Goal: Check status: Check status

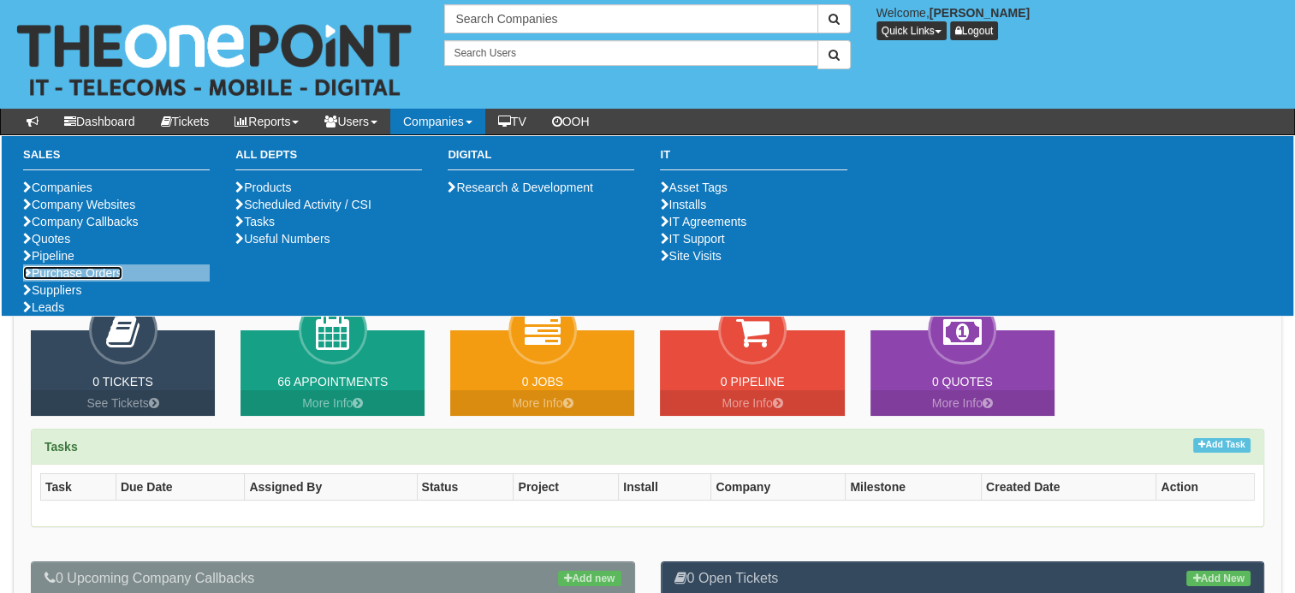
click at [108, 280] on link "Purchase Orders" at bounding box center [72, 273] width 99 height 14
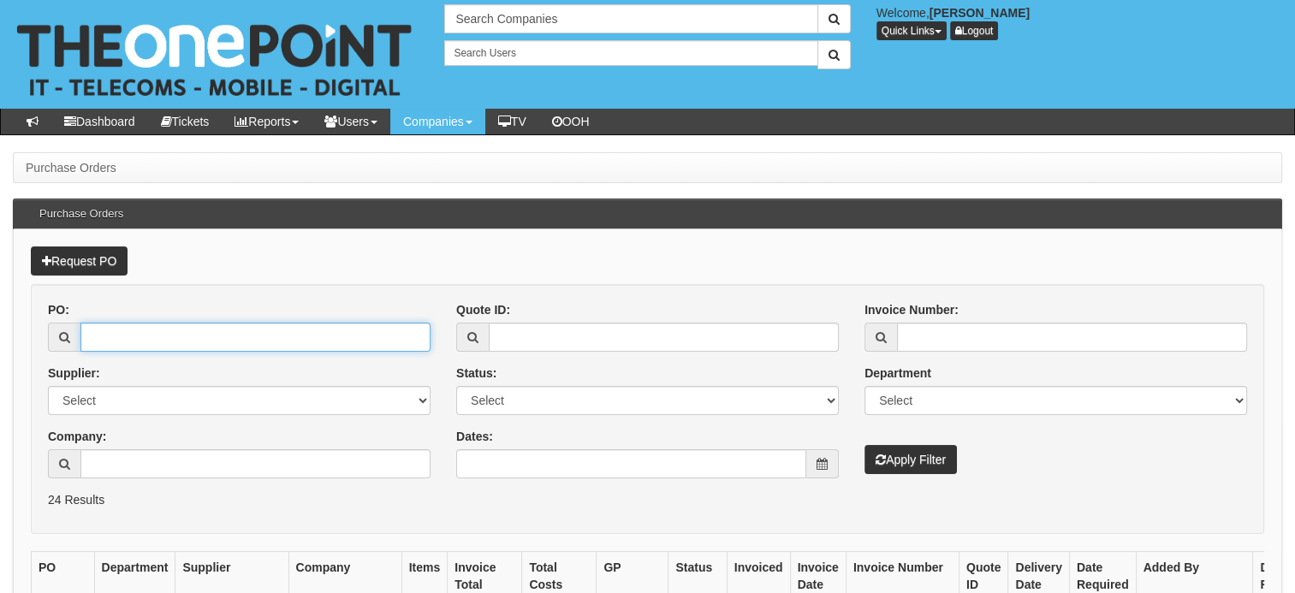
click at [134, 339] on input "PO:" at bounding box center [255, 337] width 350 height 29
type input "18998"
click at [900, 462] on button "Apply Filter" at bounding box center [910, 459] width 92 height 29
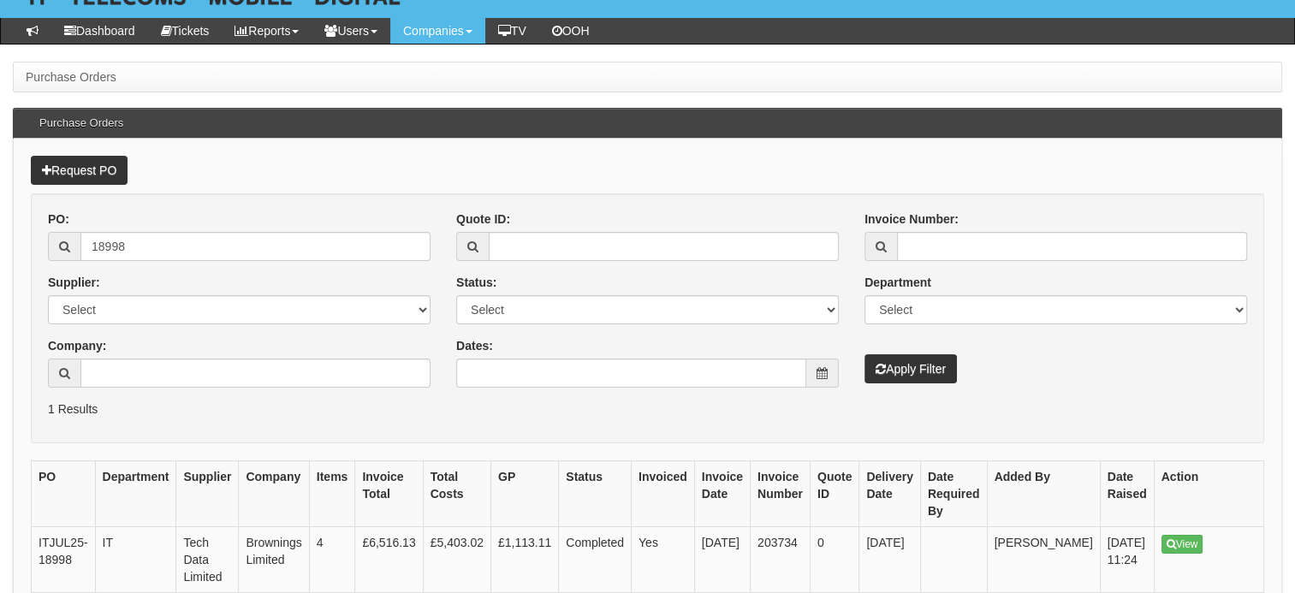
scroll to position [197, 0]
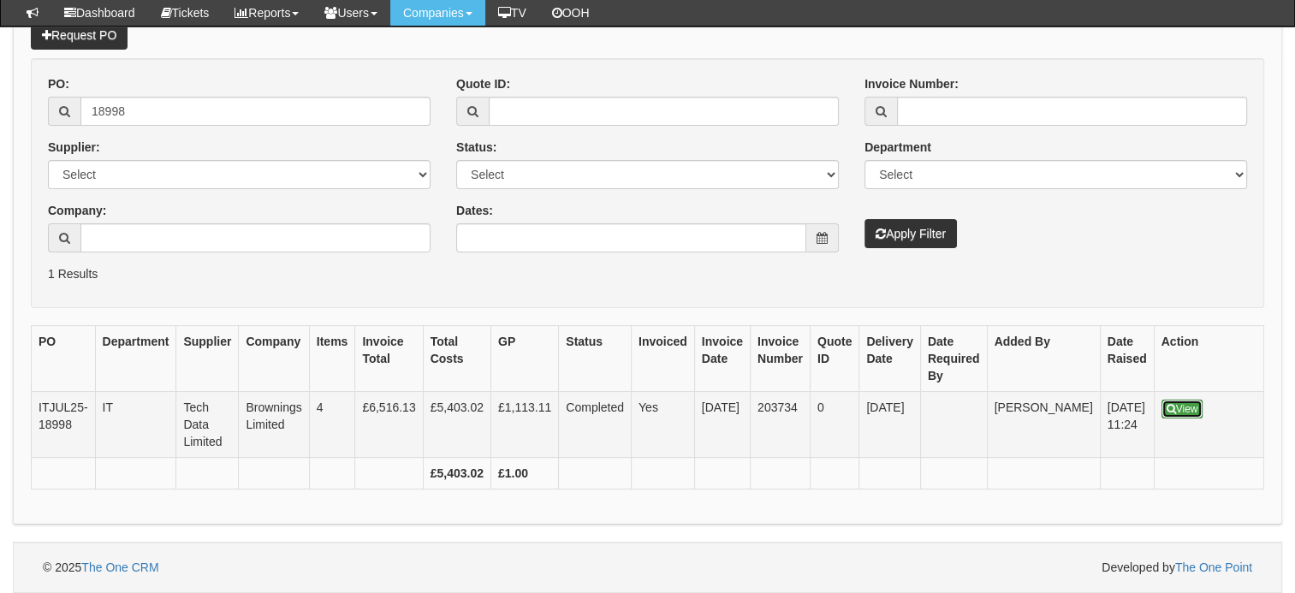
click at [1161, 400] on link "View" at bounding box center [1182, 409] width 42 height 19
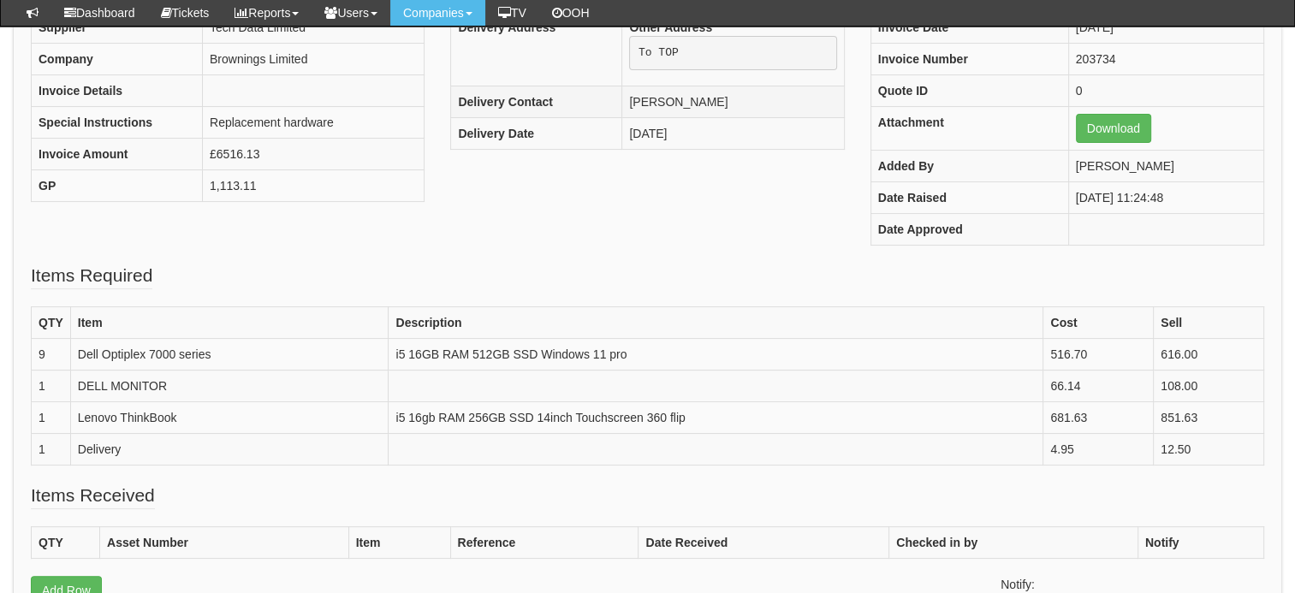
scroll to position [342, 0]
